Goal: Task Accomplishment & Management: Manage account settings

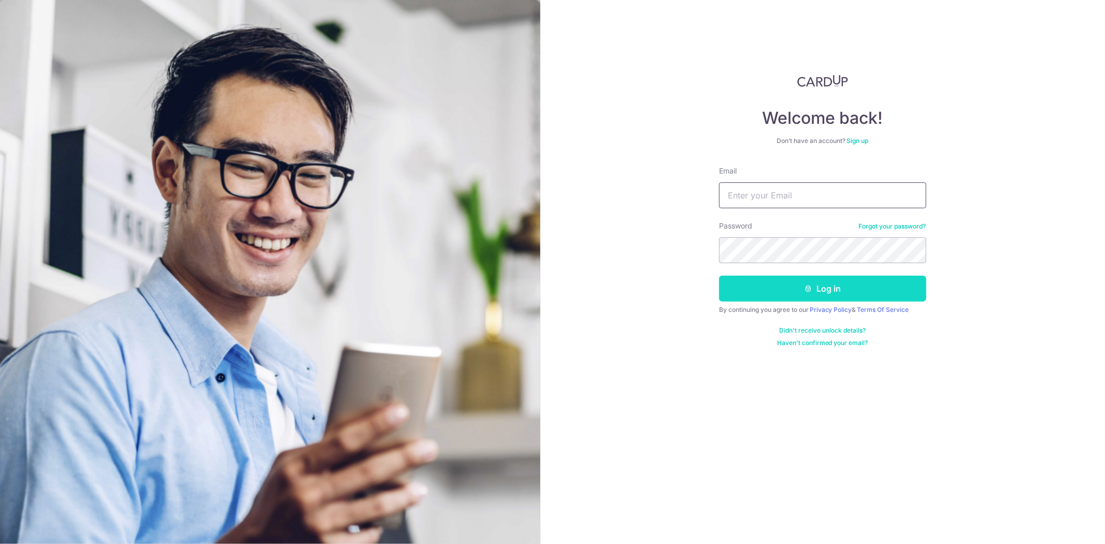
type input "tex.expression@gmail.com"
click at [890, 300] on button "Log in" at bounding box center [822, 289] width 207 height 26
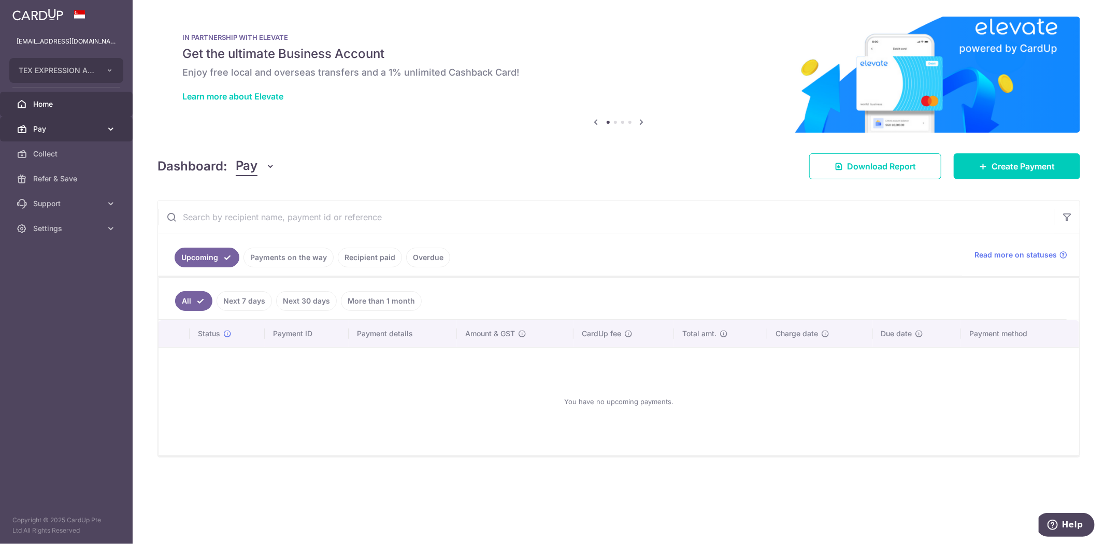
click at [106, 125] on icon at bounding box center [111, 129] width 10 height 10
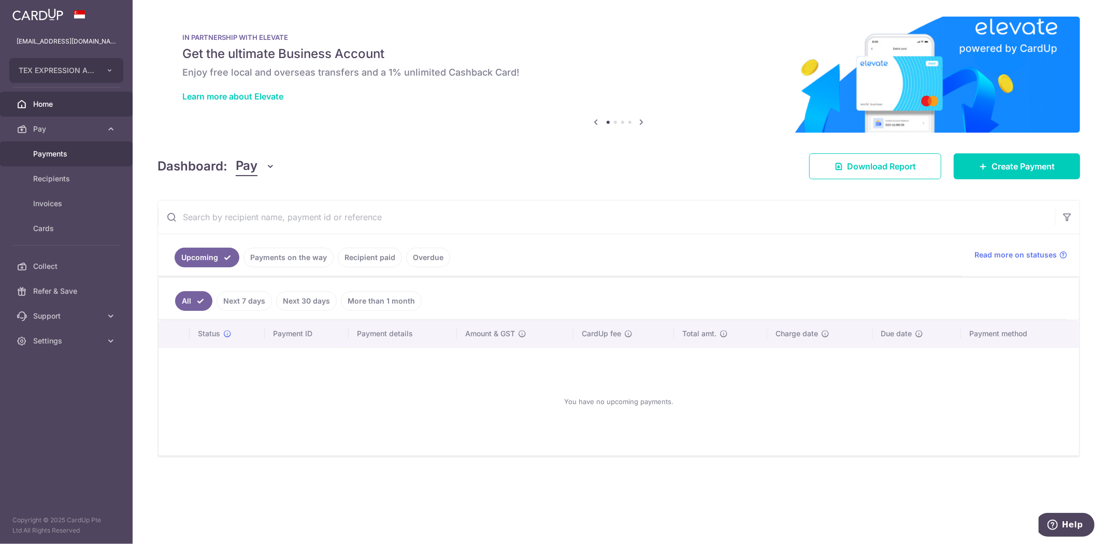
click at [54, 152] on span "Payments" at bounding box center [67, 154] width 68 height 10
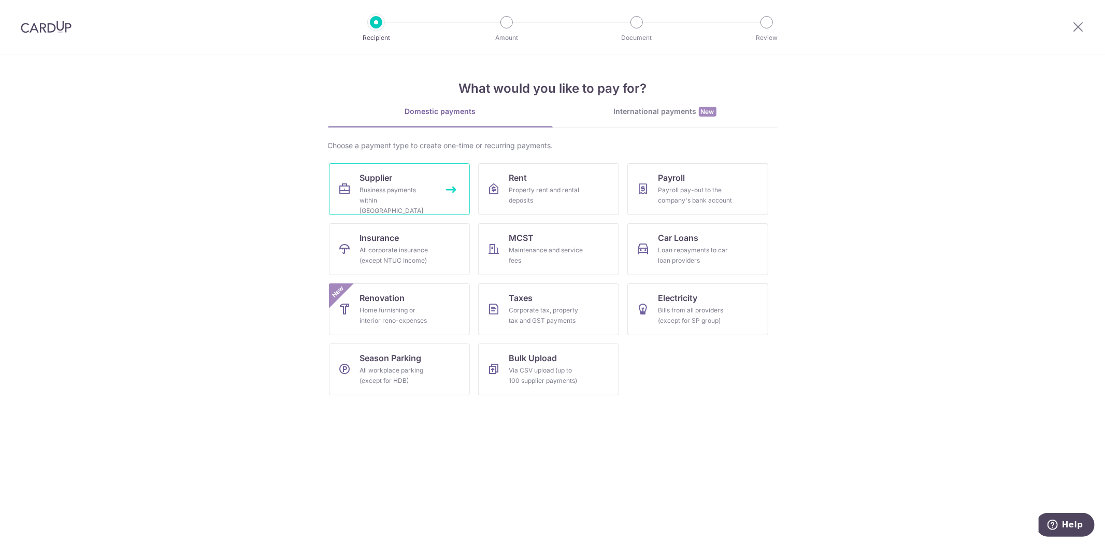
click at [381, 188] on div "Business payments within Singapore" at bounding box center [397, 200] width 75 height 31
click at [401, 303] on span "Renovation" at bounding box center [382, 298] width 45 height 12
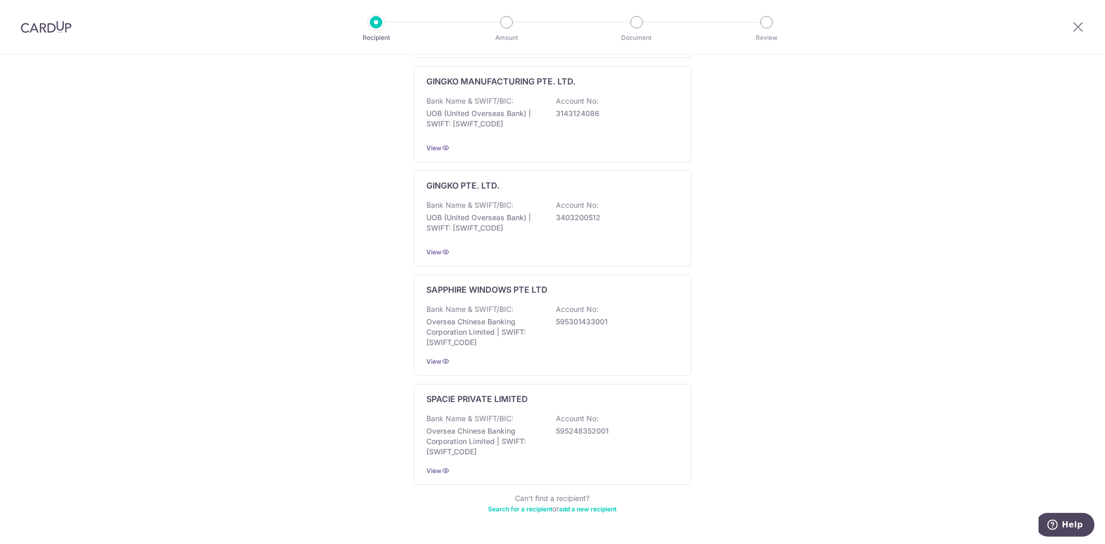
scroll to position [449, 0]
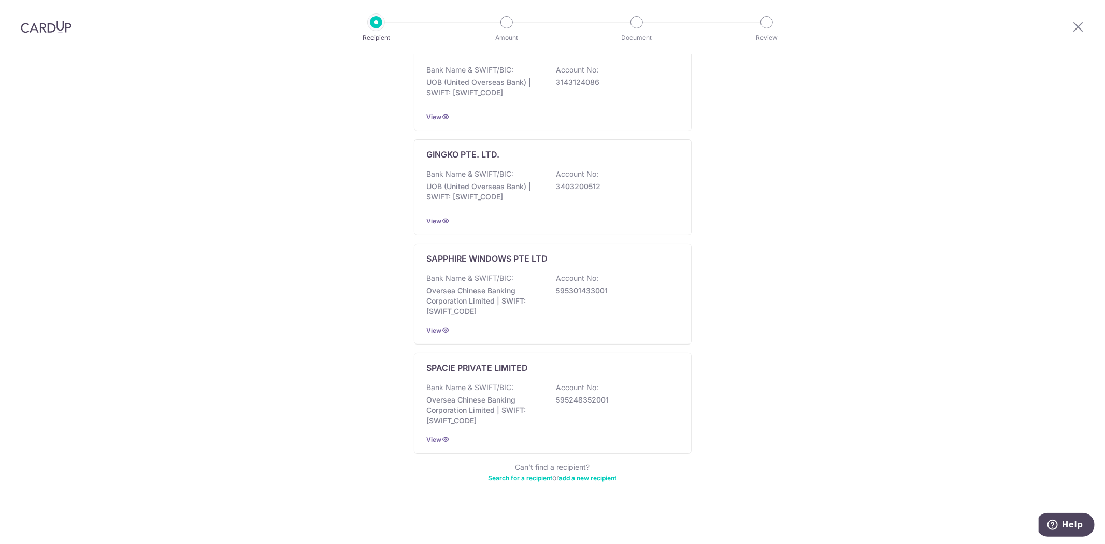
click at [530, 477] on link "Search for a recipient" at bounding box center [521, 478] width 64 height 8
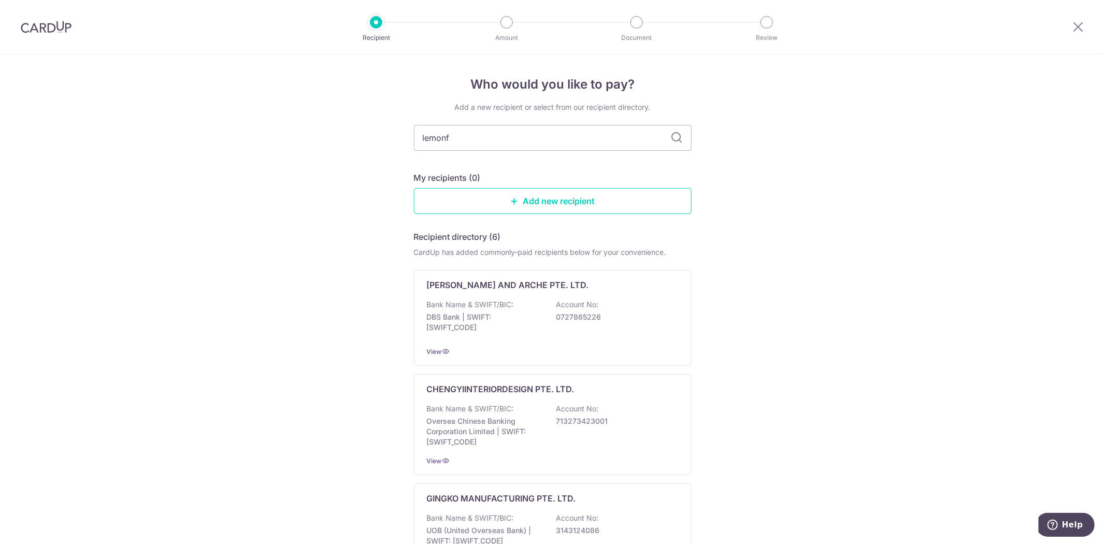
type input "lemon"
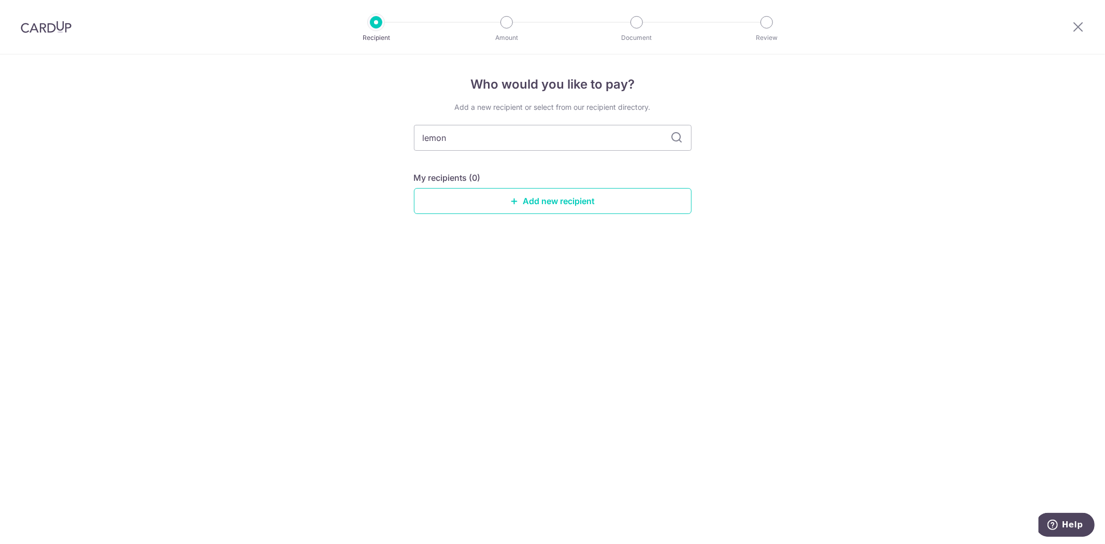
click at [676, 137] on icon at bounding box center [677, 138] width 12 height 12
click at [754, 141] on div "Who would you like to pay? Add a new recipient or select from our recipient dir…" at bounding box center [552, 299] width 1105 height 490
click at [675, 135] on icon at bounding box center [677, 138] width 12 height 12
click at [460, 137] on input "lemon" at bounding box center [553, 138] width 278 height 26
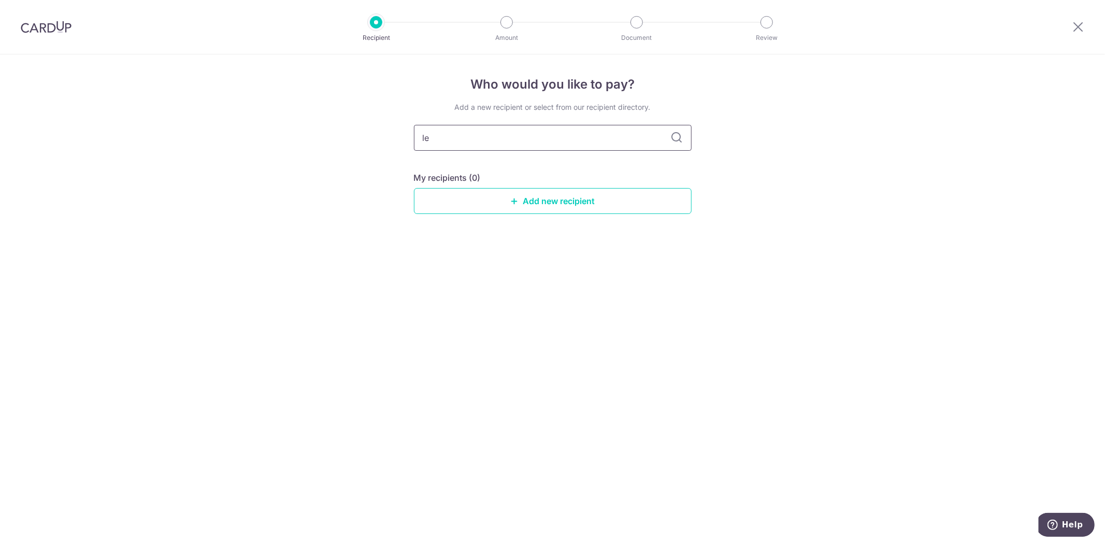
type input "l"
type input "jia yu"
click at [674, 135] on icon at bounding box center [677, 138] width 12 height 12
click at [478, 142] on input "jia yu" at bounding box center [553, 138] width 278 height 26
type input "j"
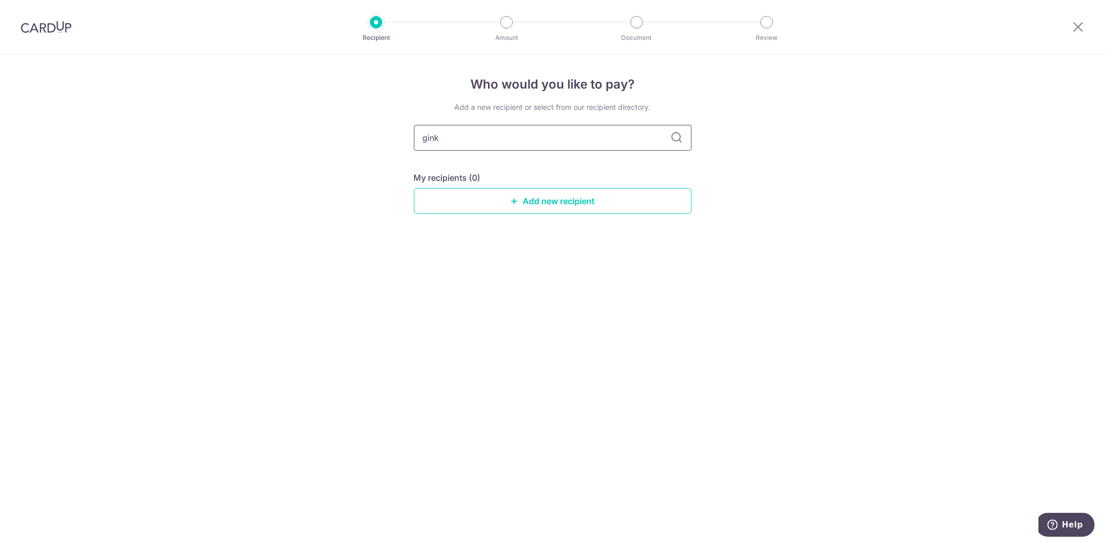
type input "ginko"
click at [681, 136] on icon at bounding box center [677, 138] width 12 height 12
click at [676, 136] on icon at bounding box center [677, 138] width 12 height 12
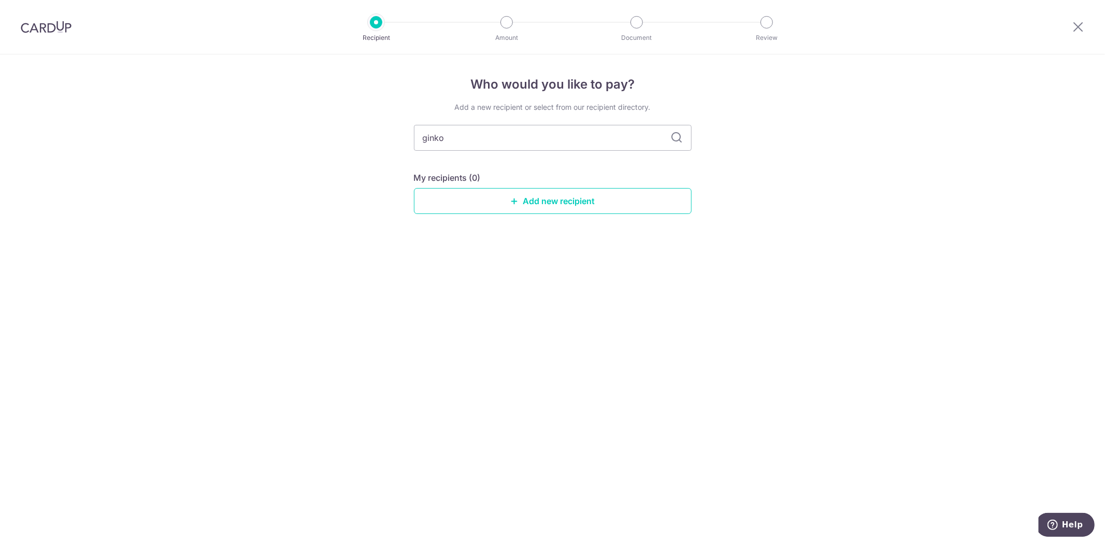
click at [676, 136] on icon at bounding box center [677, 138] width 12 height 12
click at [468, 138] on input "ginko" at bounding box center [553, 138] width 278 height 26
type input "g"
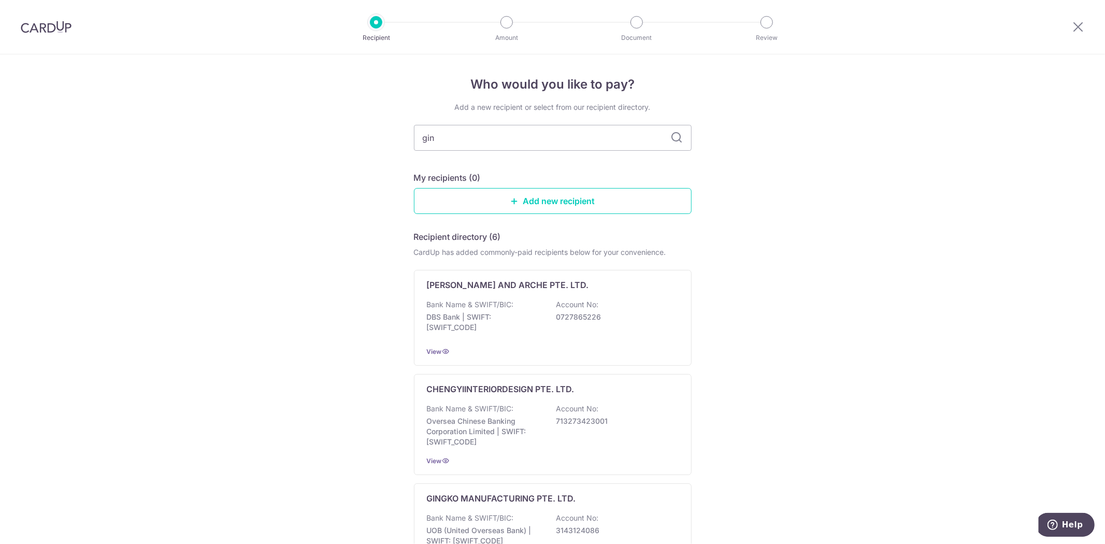
type input "gink"
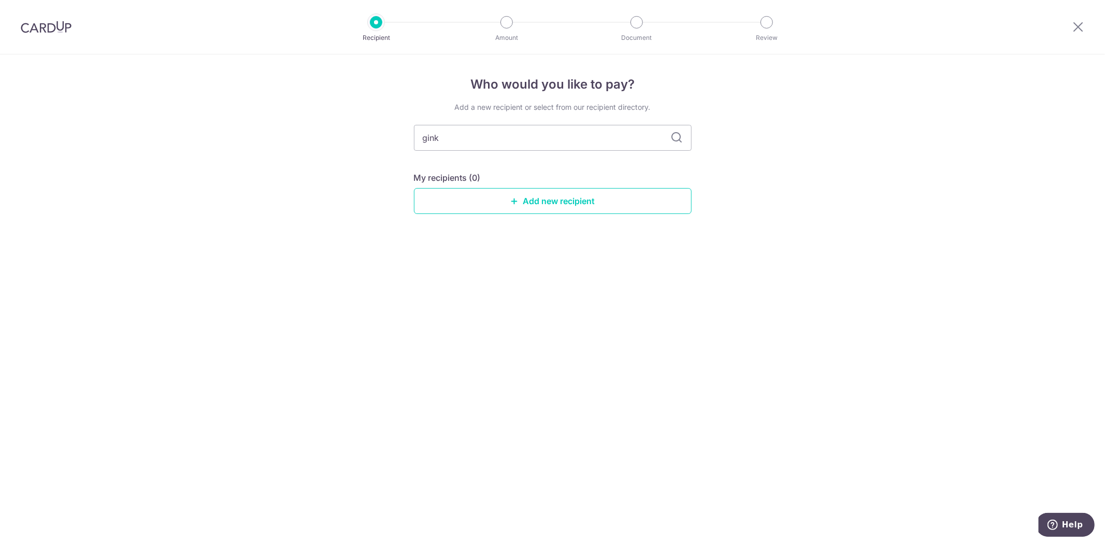
type input "ginko"
type input "ginko pte ltd"
click at [675, 138] on icon at bounding box center [677, 138] width 12 height 12
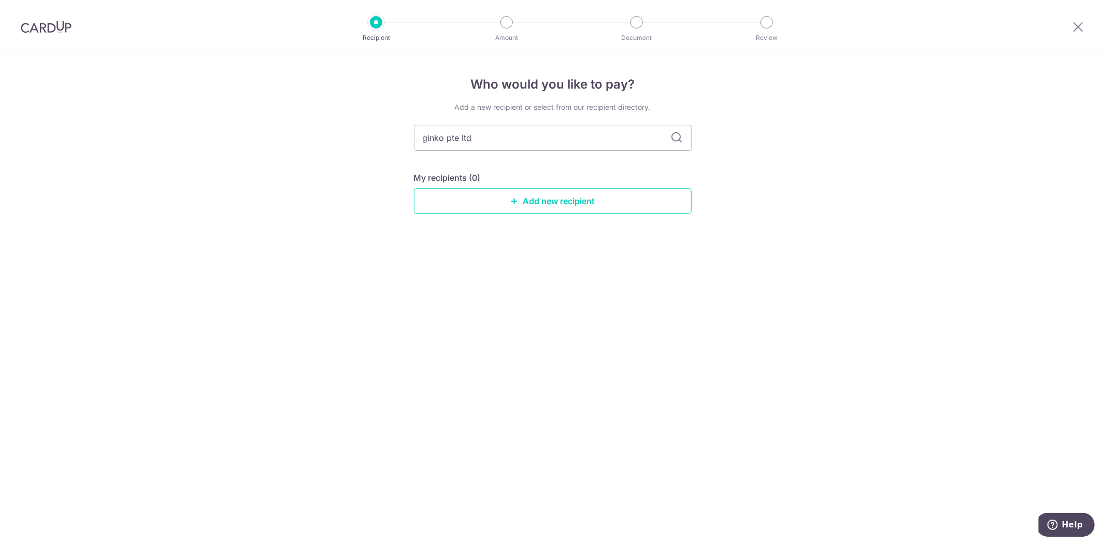
click at [675, 138] on icon at bounding box center [677, 138] width 12 height 12
click at [491, 136] on input "ginko pte ltd" at bounding box center [553, 138] width 278 height 26
type input "g"
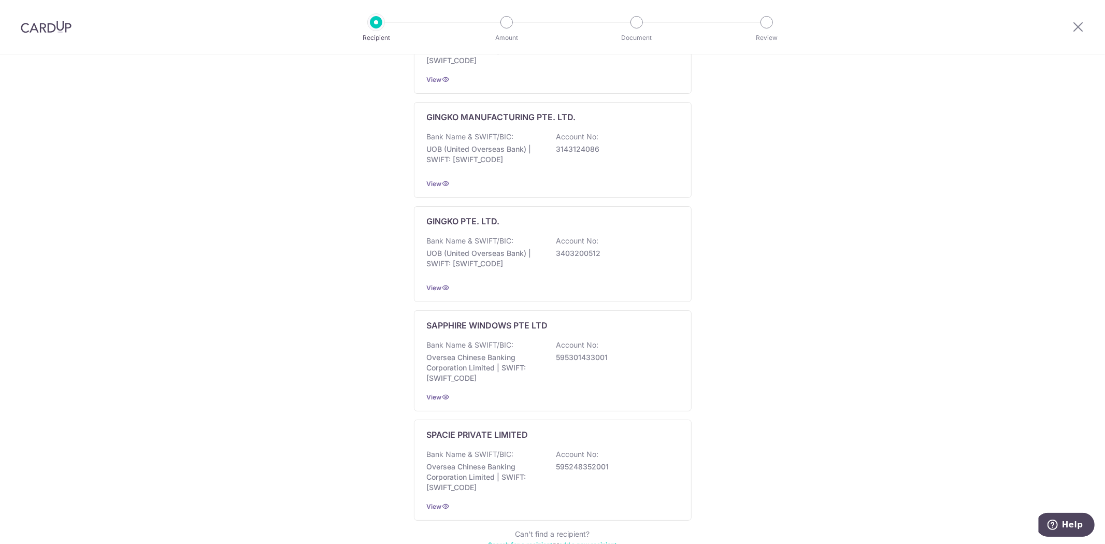
scroll to position [449, 0]
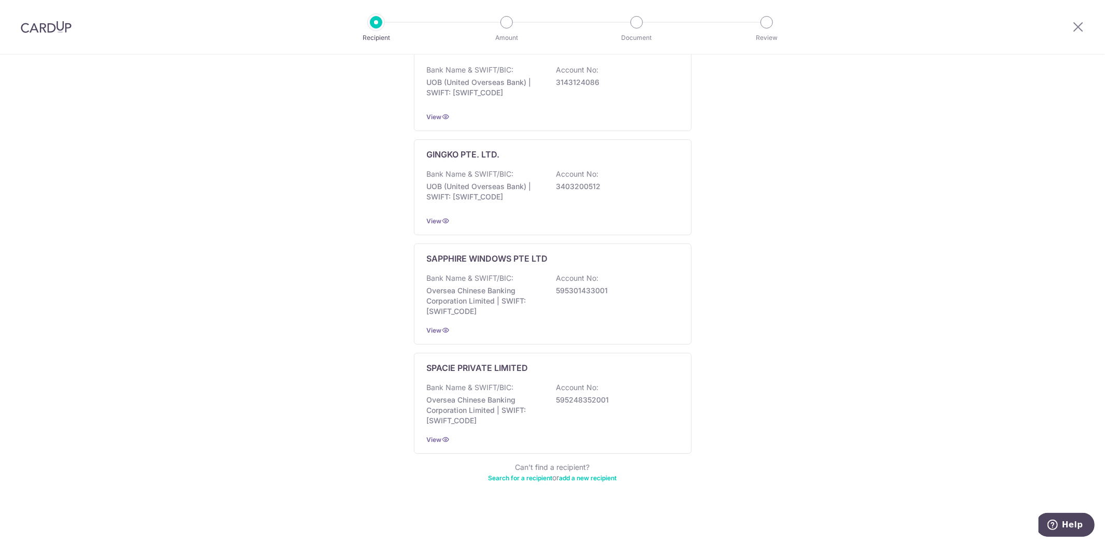
click at [529, 479] on link "Search for a recipient" at bounding box center [521, 478] width 64 height 8
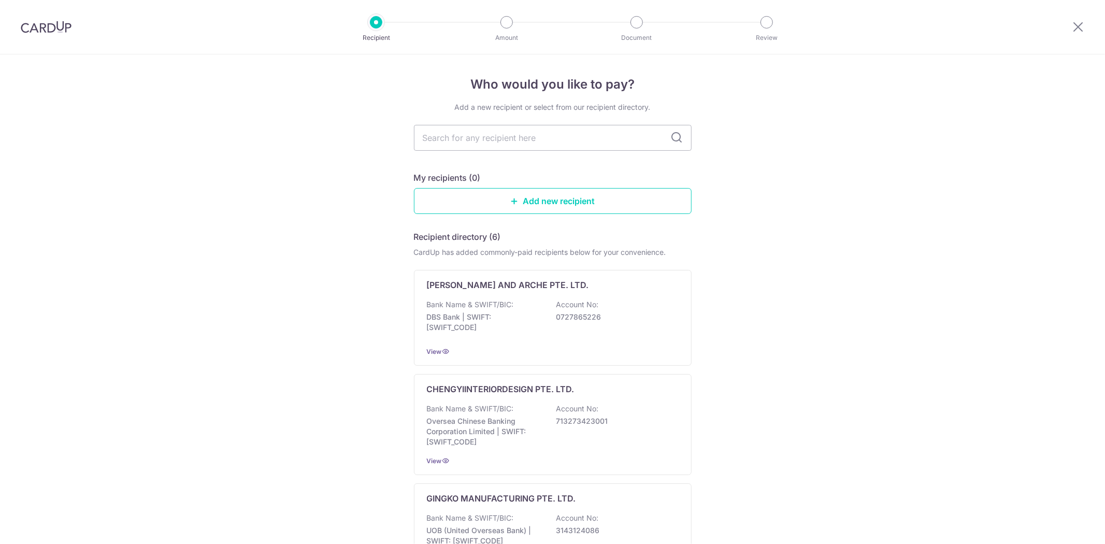
scroll to position [0, 0]
type input "gin"
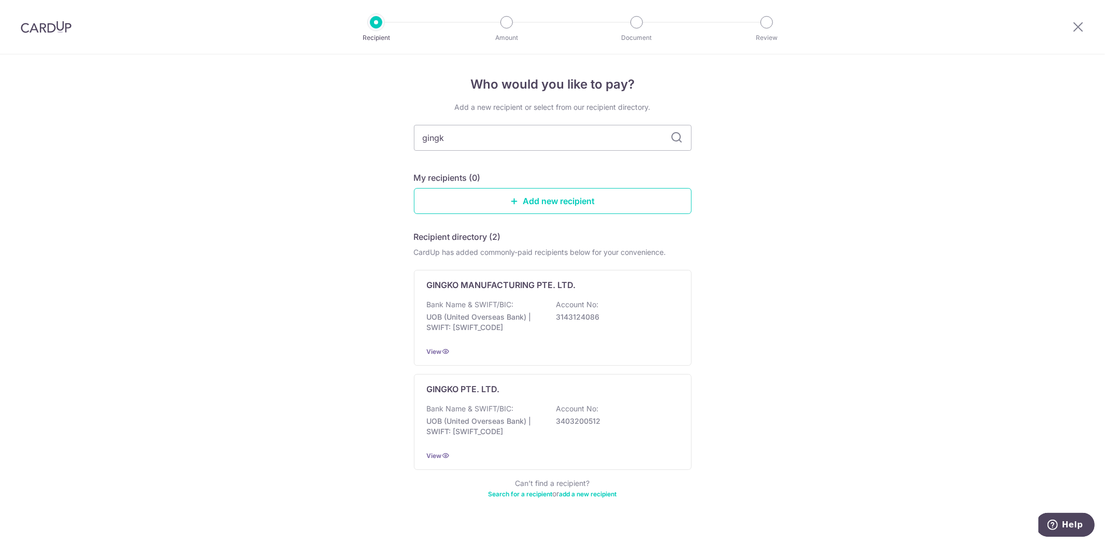
type input "gingko"
type input "g"
type input "lemon"
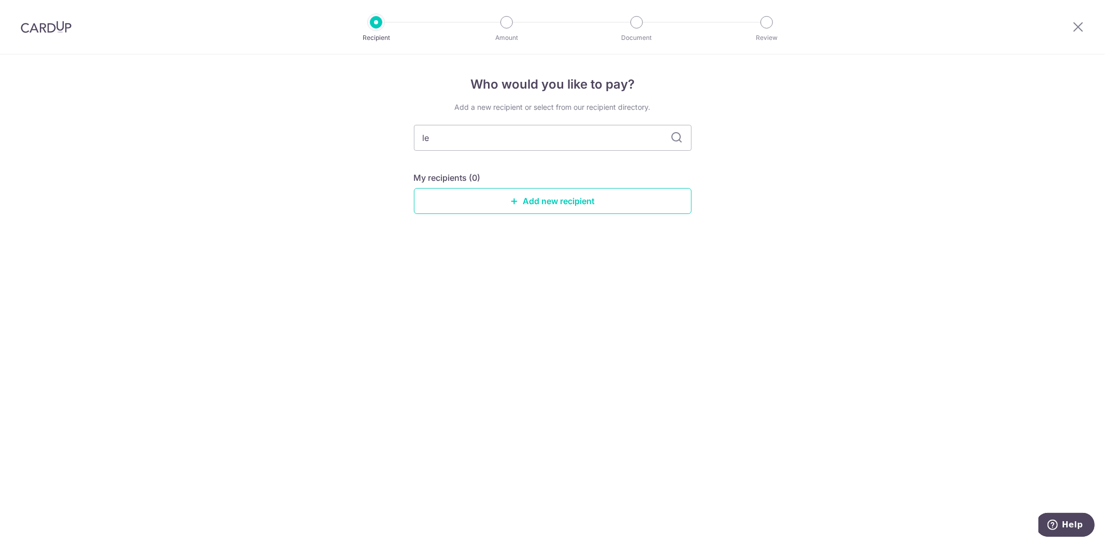
type input "l"
type input "square"
type input "square meters"
type input "s"
type input "weiken"
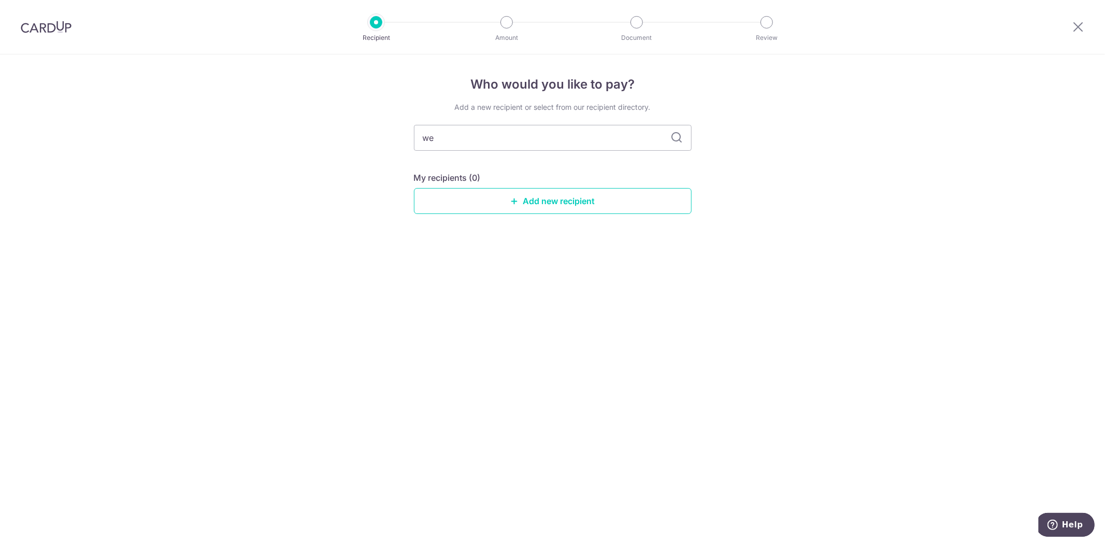
type input "w"
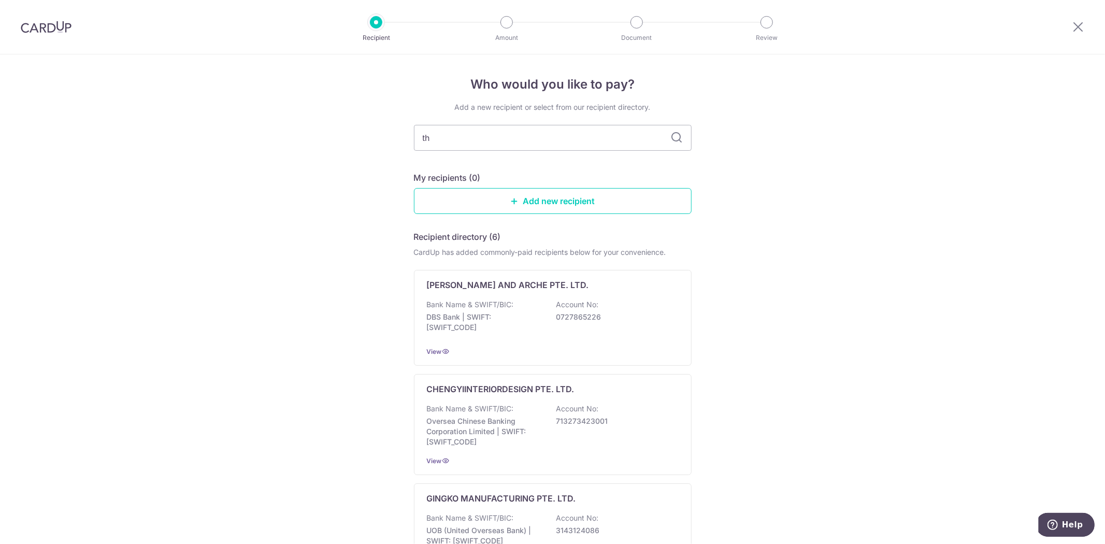
type input "the"
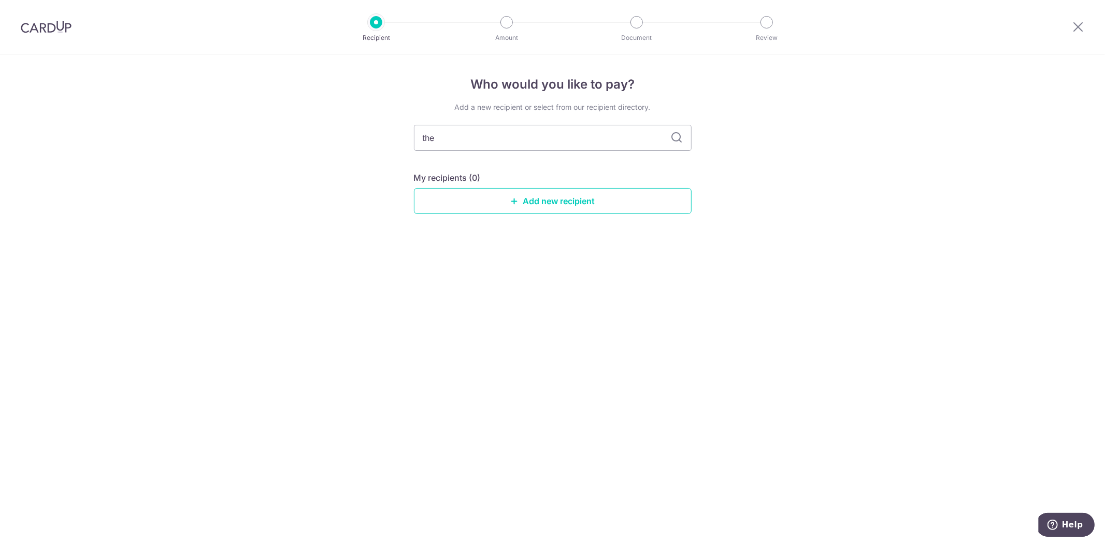
type input "the"
type input "the local"
type input "the local interior"
type input "t"
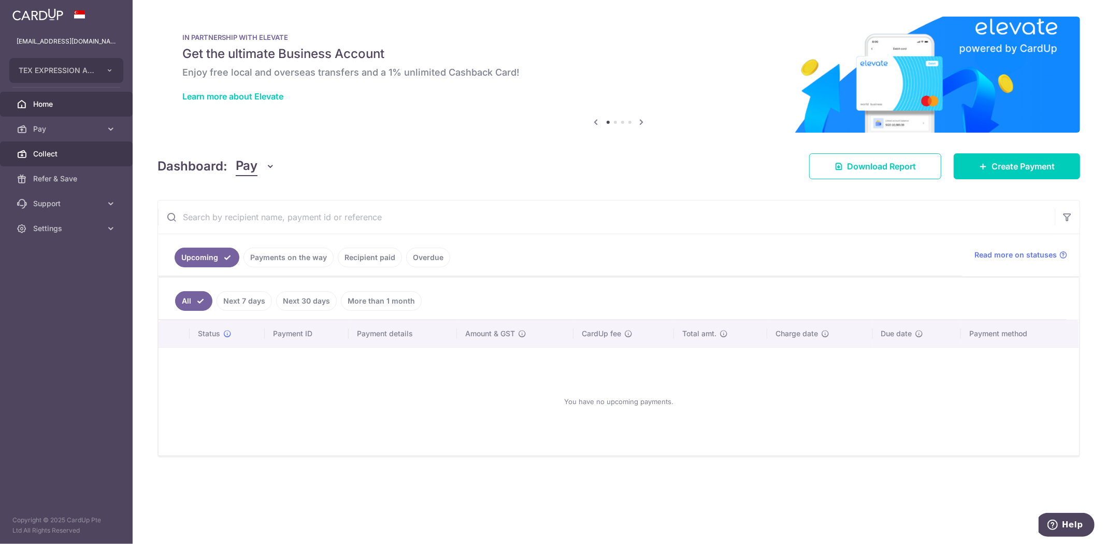
click at [55, 153] on span "Collect" at bounding box center [67, 154] width 68 height 10
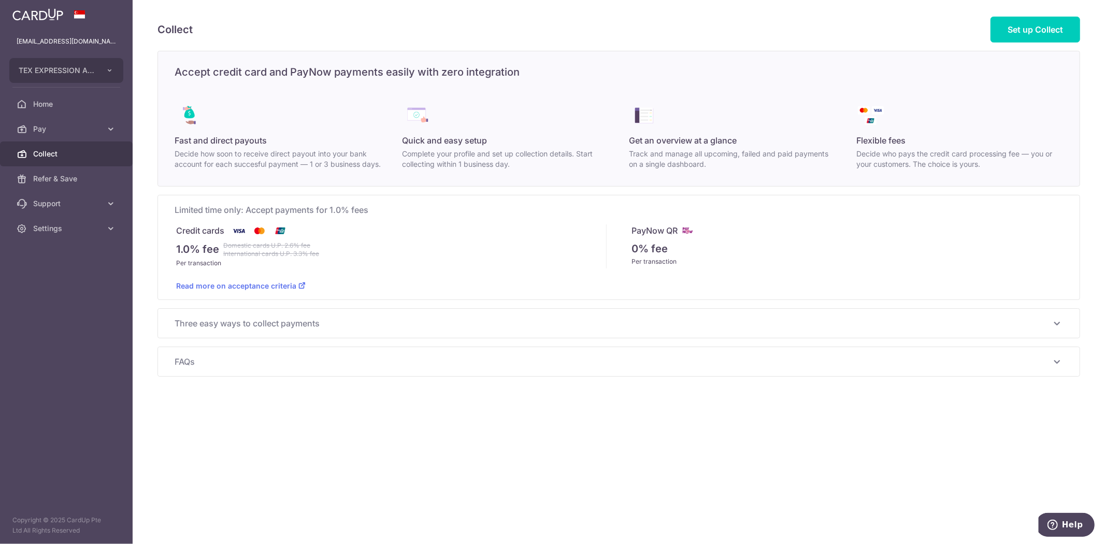
click at [280, 290] on link "Read more on acceptance criteria" at bounding box center [241, 285] width 130 height 9
click at [265, 290] on link "Read more on acceptance criteria" at bounding box center [241, 285] width 130 height 9
click at [60, 177] on span "Refer & Save" at bounding box center [67, 179] width 68 height 10
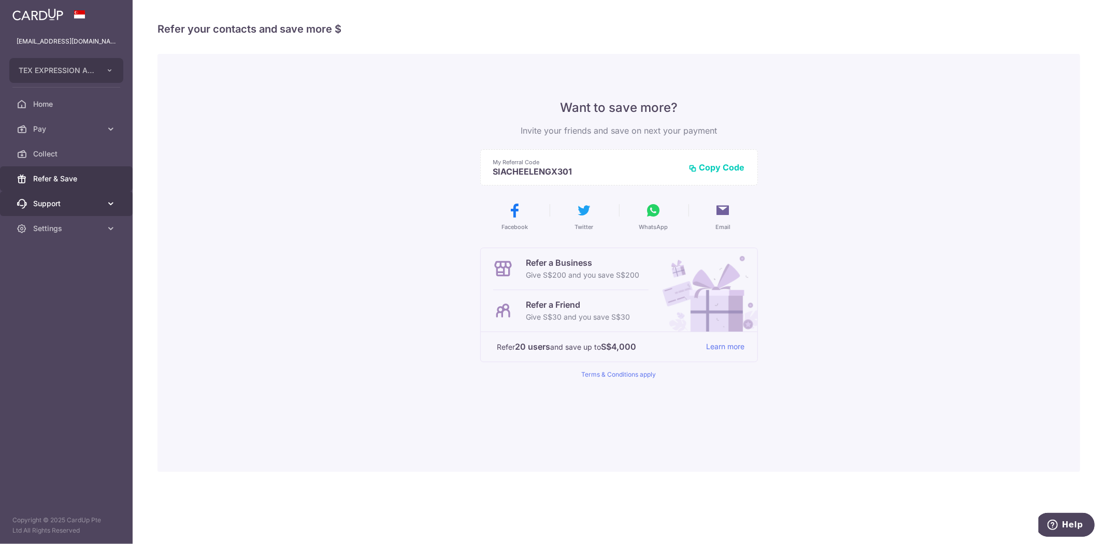
click at [50, 203] on span "Support" at bounding box center [67, 203] width 68 height 10
click at [54, 250] on span "Contact Us" at bounding box center [67, 253] width 68 height 10
click at [51, 293] on span "Settings" at bounding box center [67, 291] width 68 height 10
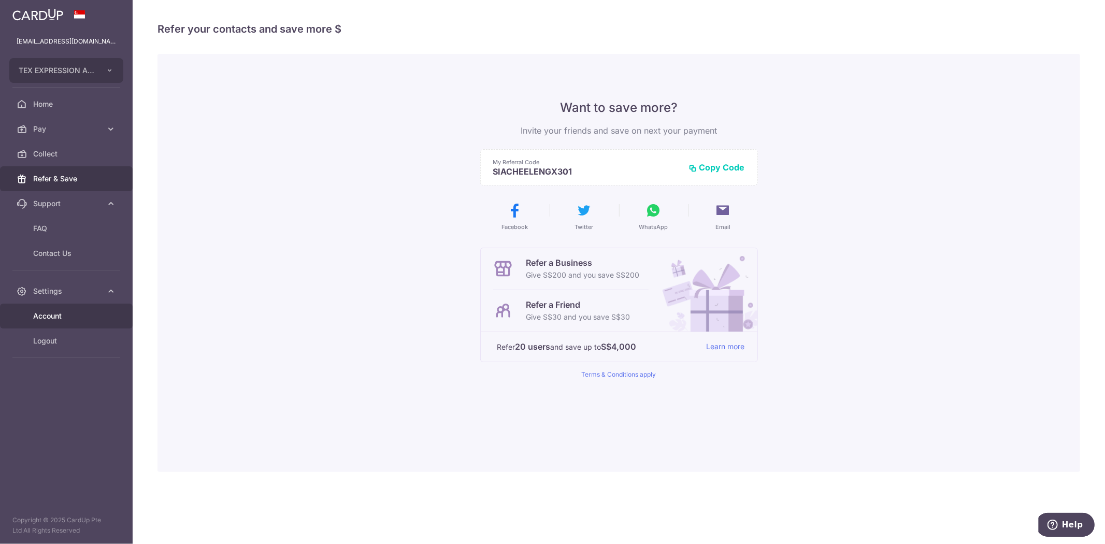
click at [53, 317] on span "Account" at bounding box center [67, 316] width 68 height 10
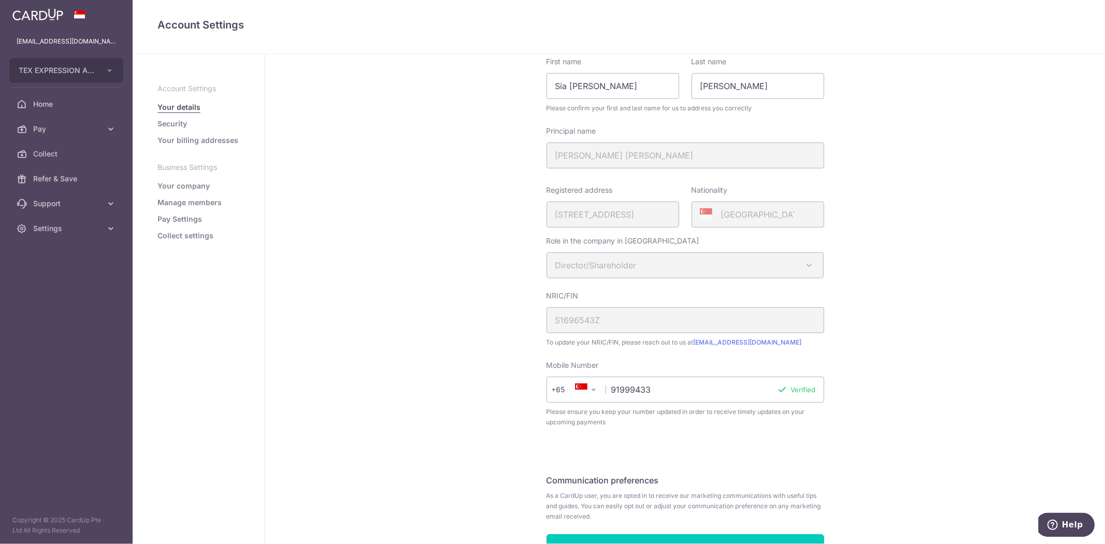
scroll to position [23, 0]
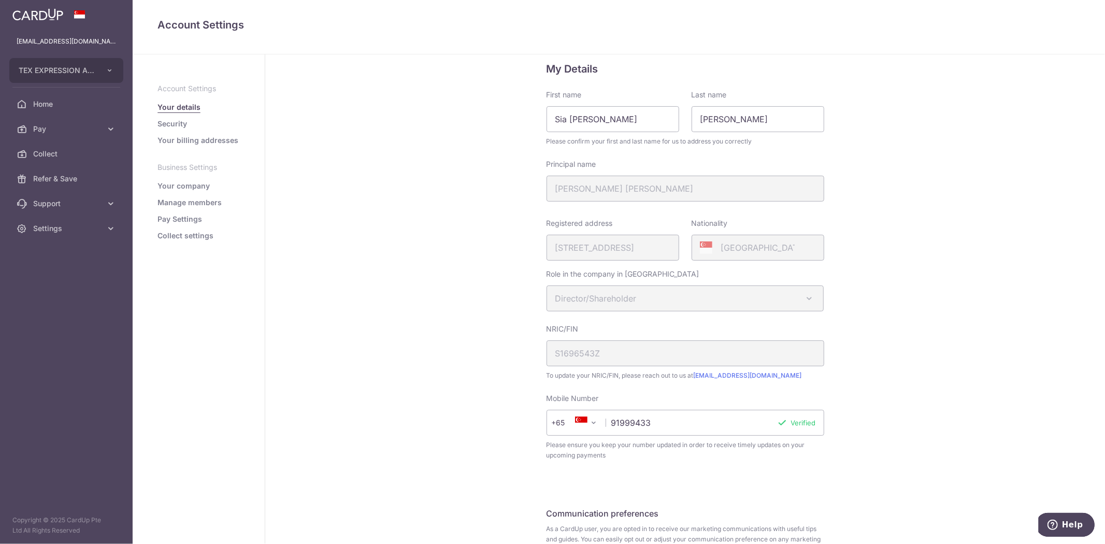
click at [192, 140] on link "Your billing addresses" at bounding box center [198, 140] width 81 height 10
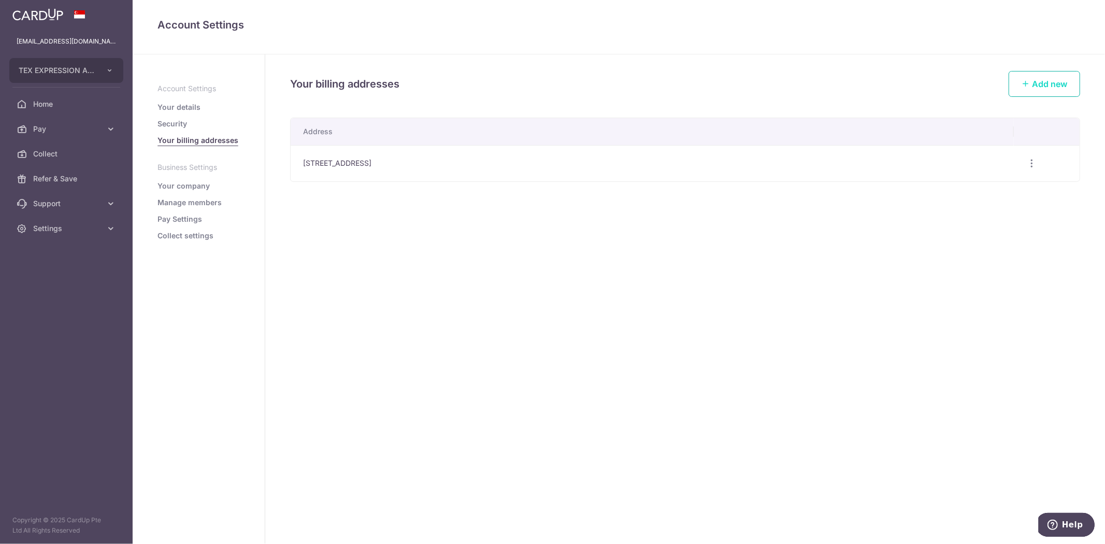
click at [1053, 82] on span "Add new" at bounding box center [1049, 84] width 35 height 10
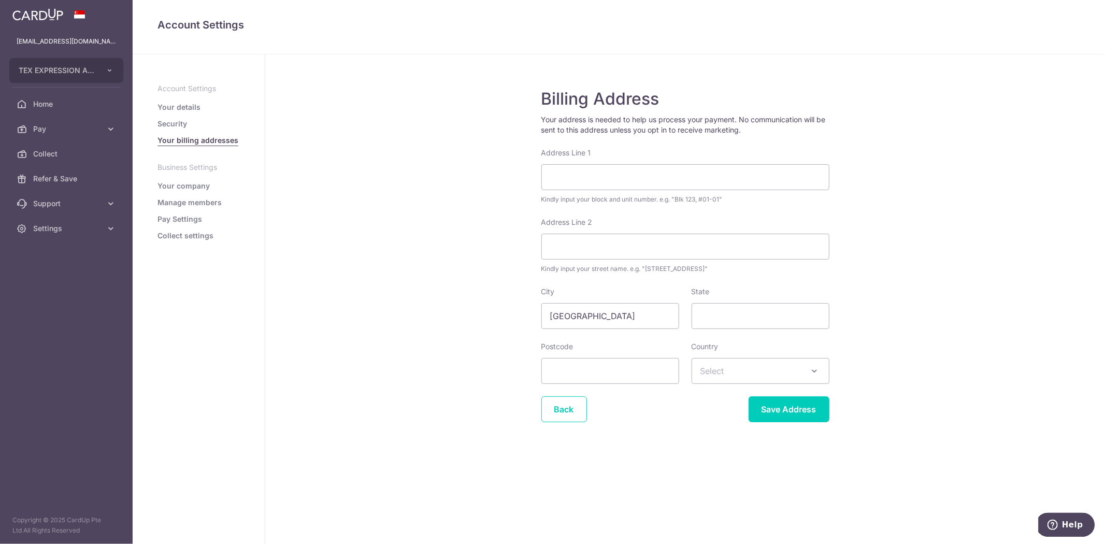
click at [199, 183] on link "Your company" at bounding box center [184, 186] width 52 height 10
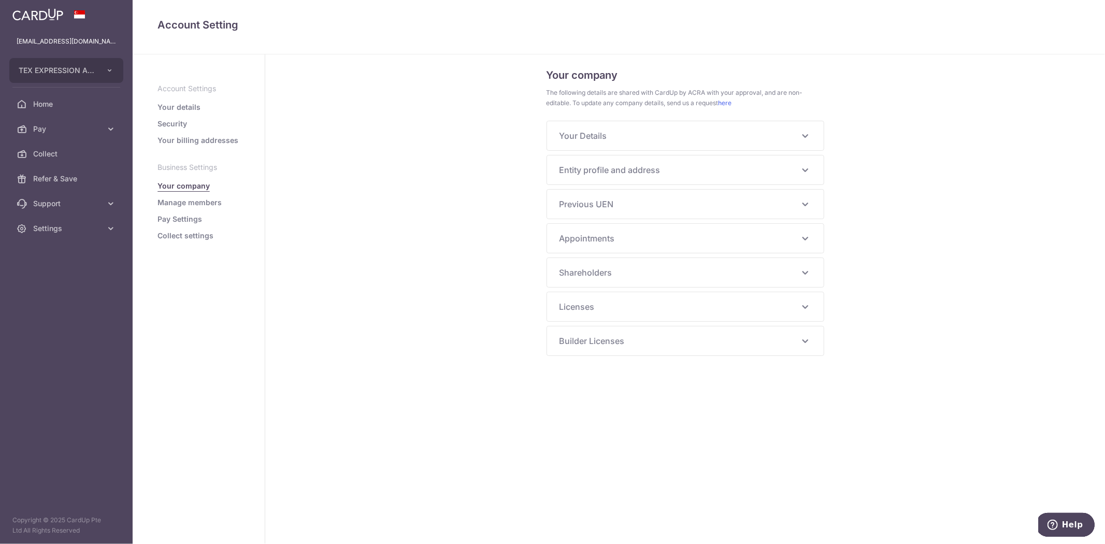
click at [801, 134] on icon at bounding box center [805, 136] width 12 height 12
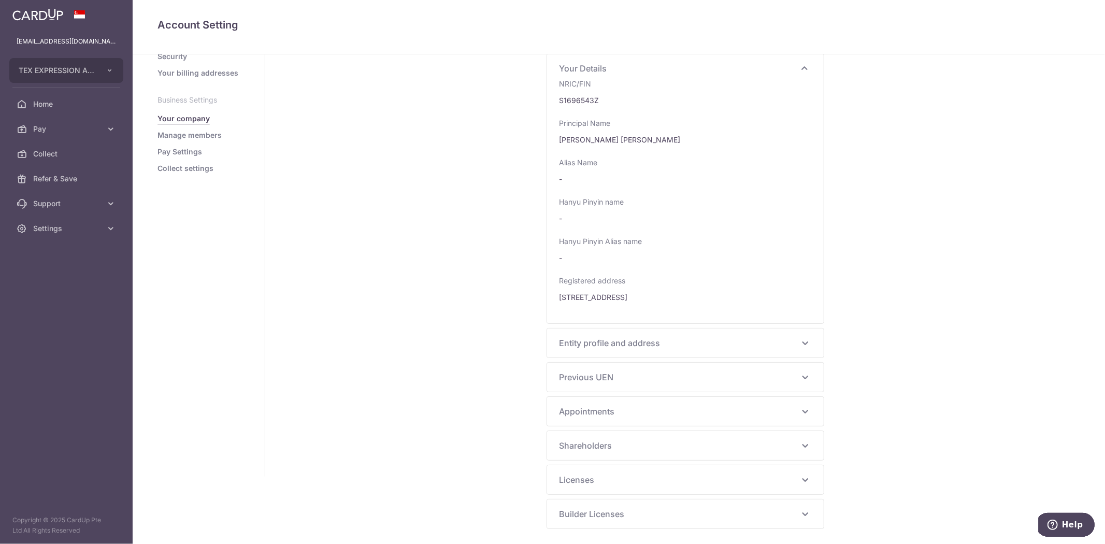
scroll to position [69, 0]
click at [789, 341] on span "Entity profile and address" at bounding box center [679, 341] width 239 height 12
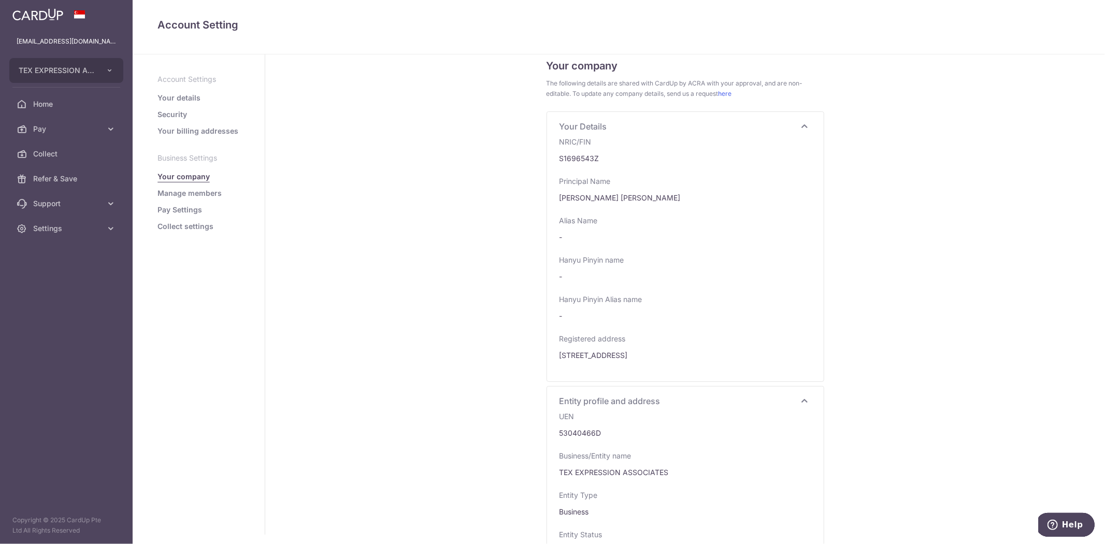
scroll to position [0, 0]
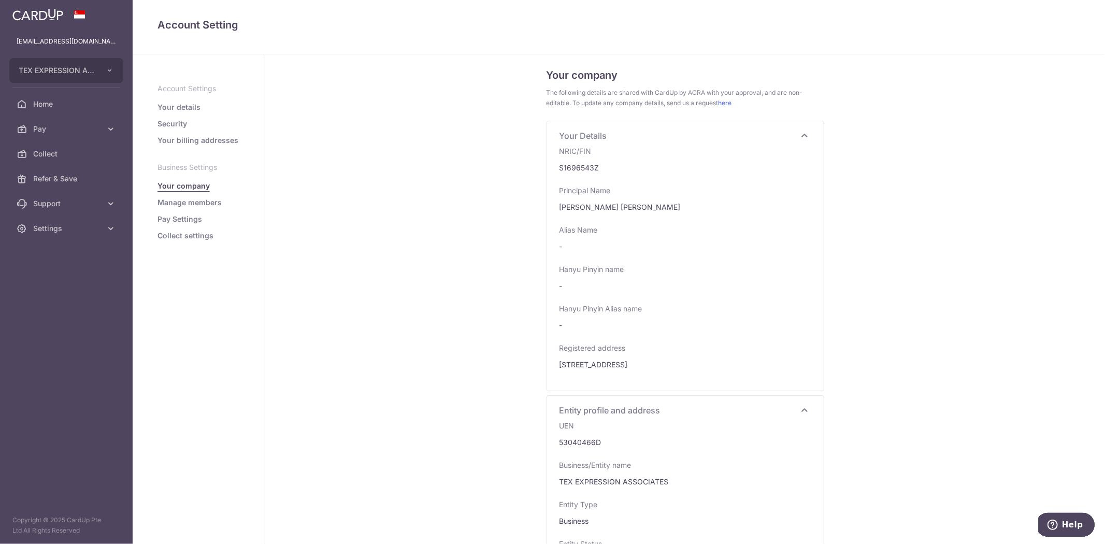
click at [211, 202] on link "Manage members" at bounding box center [190, 202] width 64 height 10
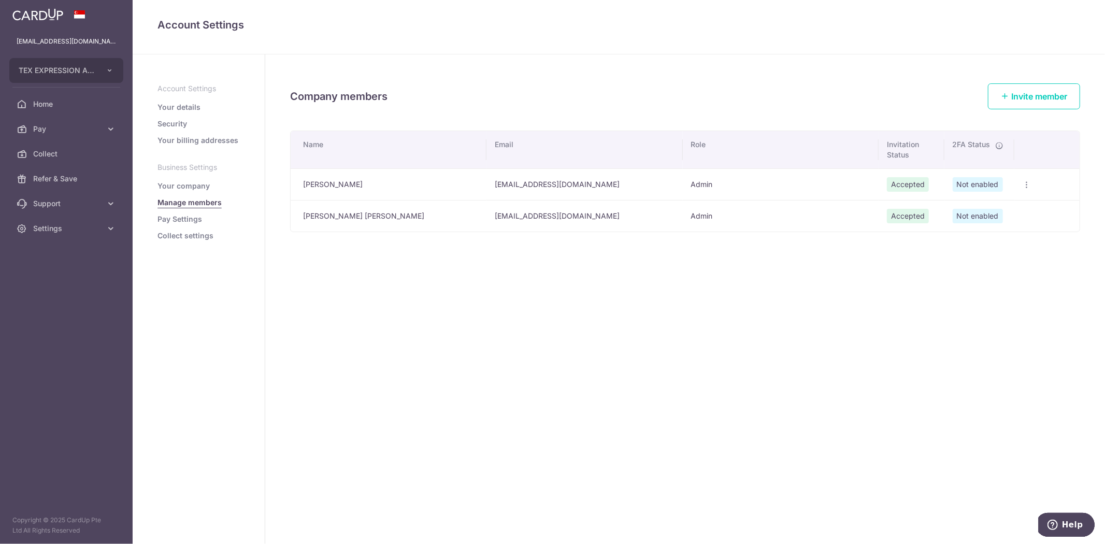
click at [187, 215] on link "Pay Settings" at bounding box center [180, 219] width 45 height 10
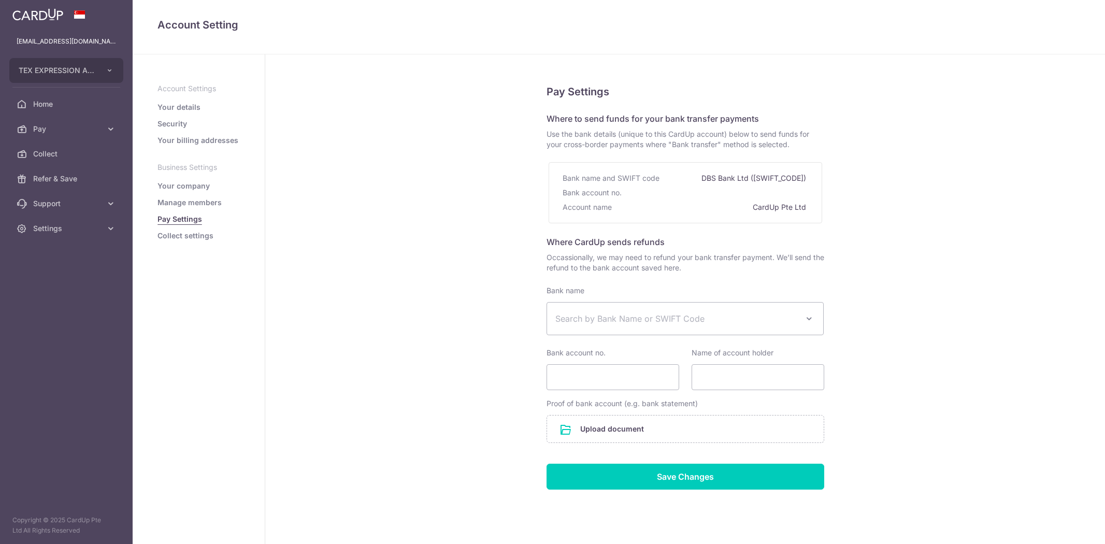
select select
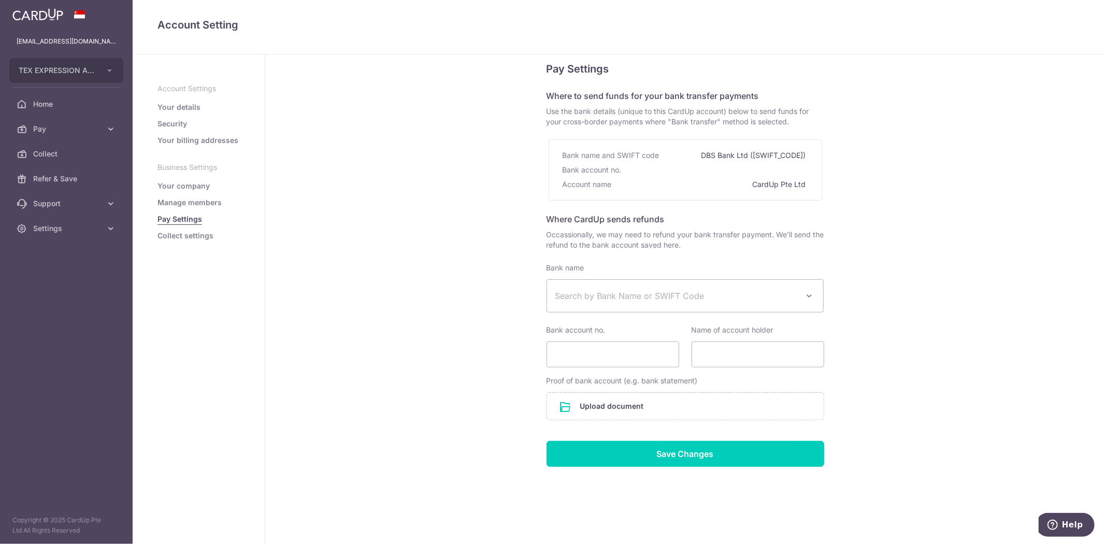
click at [610, 171] on div "Bank account no." at bounding box center [593, 170] width 61 height 15
click at [603, 183] on div "Account name" at bounding box center [588, 184] width 51 height 15
click at [188, 236] on link "Collect settings" at bounding box center [186, 236] width 56 height 10
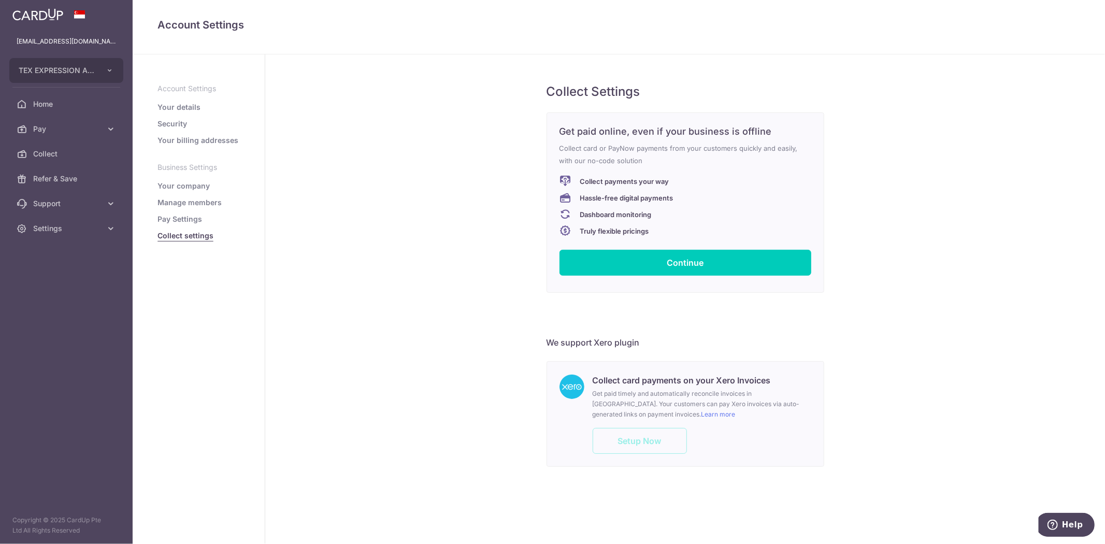
click at [181, 217] on link "Pay Settings" at bounding box center [180, 219] width 45 height 10
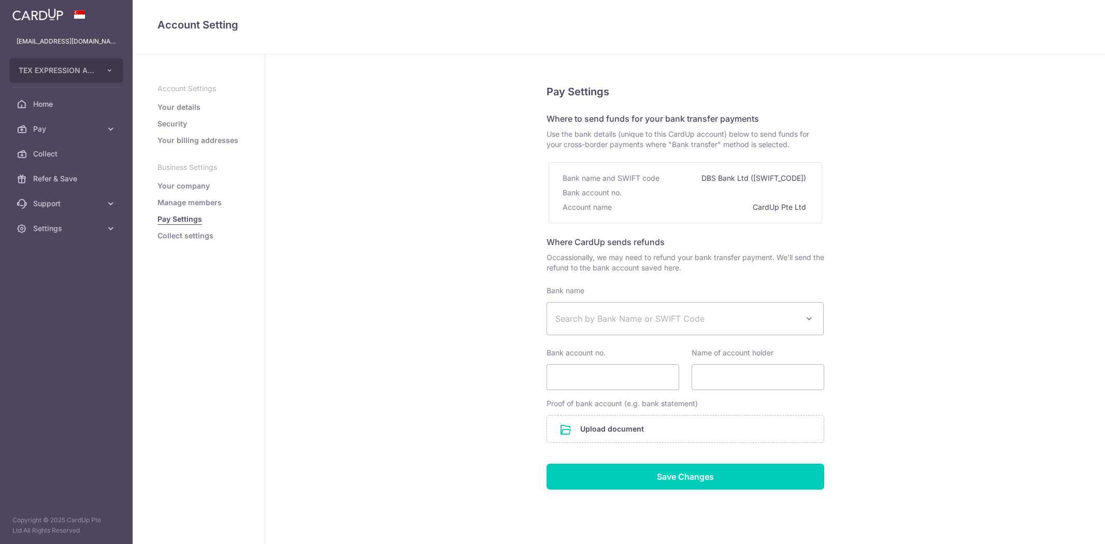
select select
